Goal: Task Accomplishment & Management: Use online tool/utility

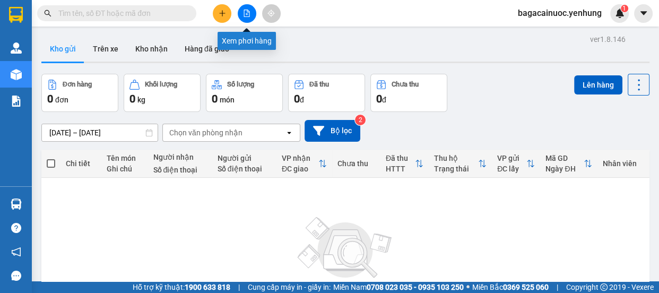
click at [248, 16] on icon "file-add" at bounding box center [247, 13] width 6 height 7
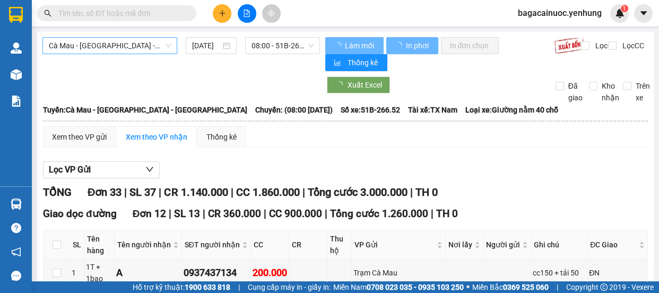
click at [148, 48] on span "Cà Mau - [GEOGRAPHIC_DATA] - [GEOGRAPHIC_DATA]" at bounding box center [110, 46] width 122 height 16
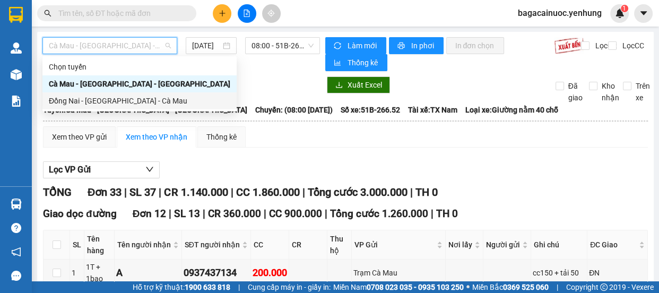
click at [124, 99] on div "Đồng Nai - [GEOGRAPHIC_DATA] - Cà Mau" at bounding box center [139, 101] width 181 height 12
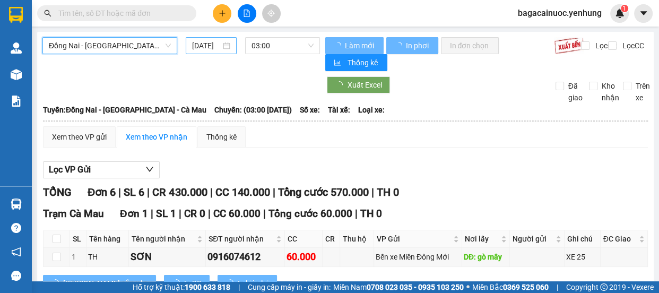
click at [197, 47] on input "[DATE]" at bounding box center [206, 46] width 29 height 12
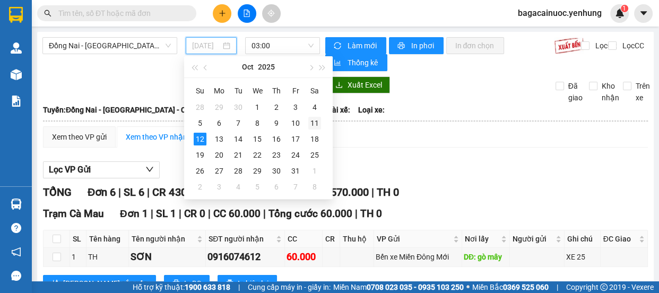
click at [312, 121] on div "11" at bounding box center [314, 123] width 13 height 13
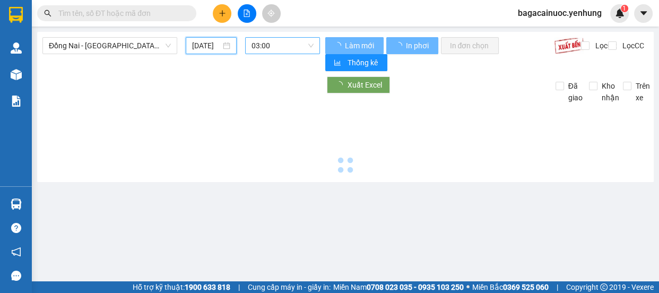
type input "[DATE]"
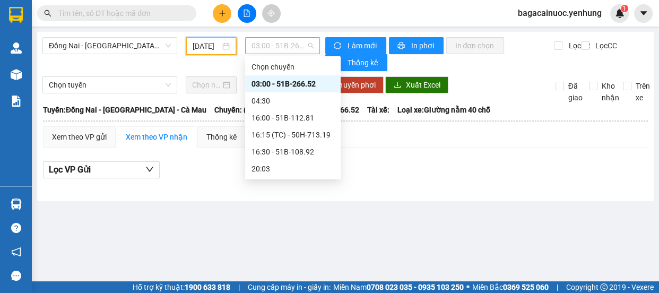
click at [296, 48] on span "03:00 - 51B-266.52" at bounding box center [282, 46] width 62 height 16
click at [283, 117] on div "16:00 - 51B-112.81" at bounding box center [292, 118] width 83 height 12
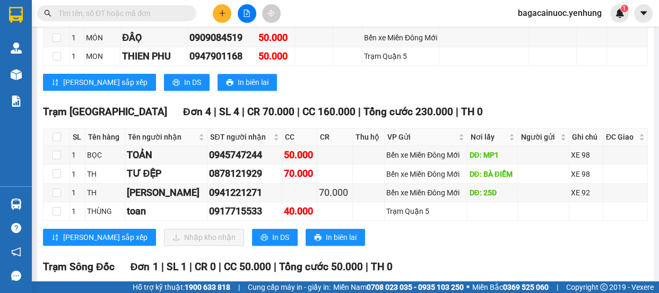
scroll to position [583, 0]
